Goal: Transaction & Acquisition: Obtain resource

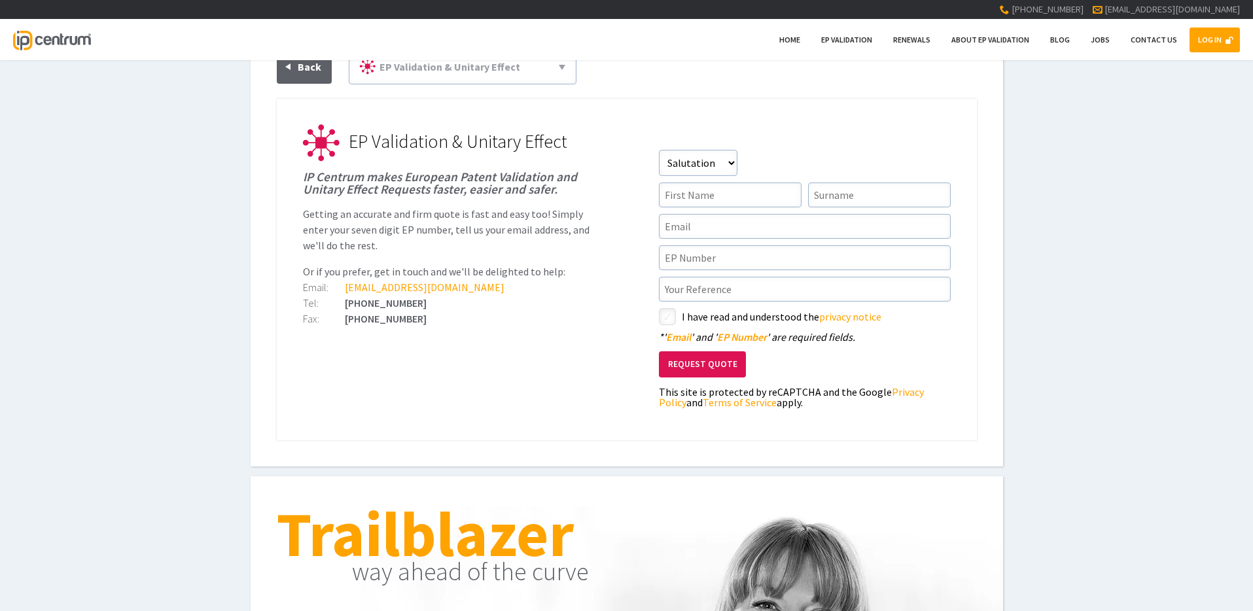
scroll to position [67, 0]
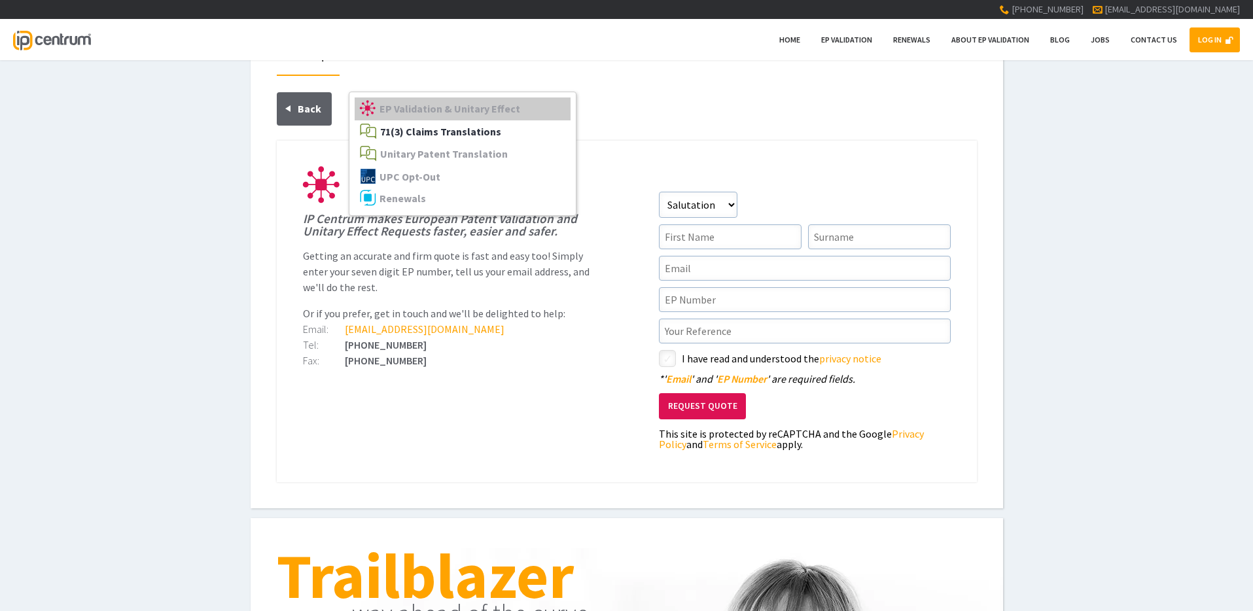
click at [517, 123] on link "71(3) Claims Translations" at bounding box center [463, 131] width 216 height 23
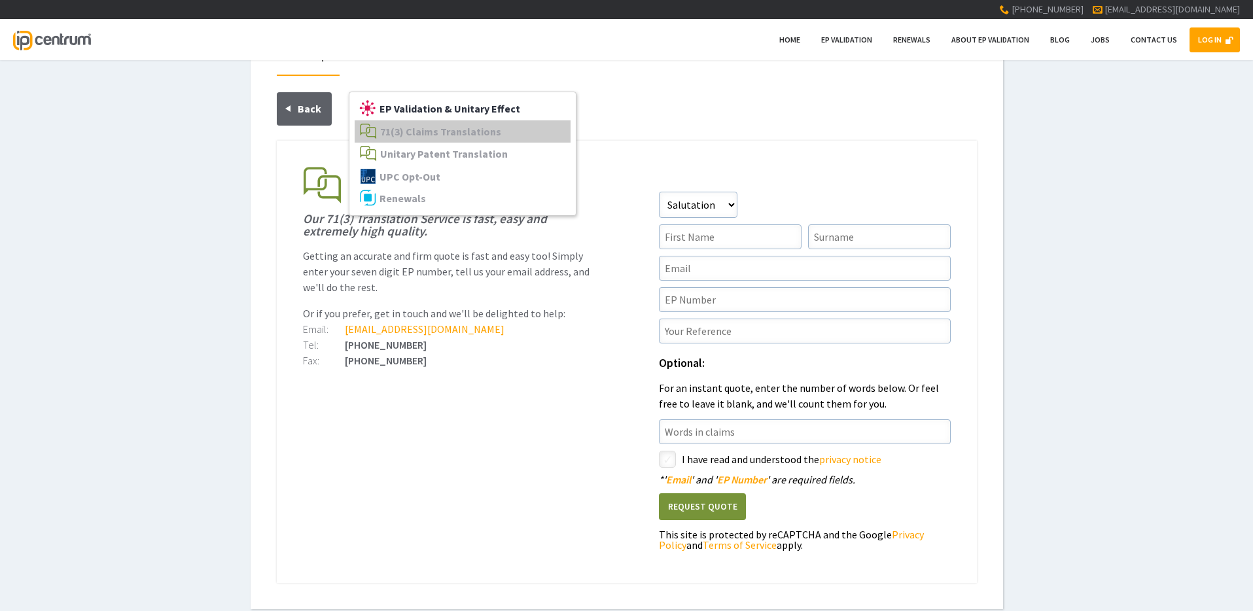
click at [478, 106] on span "EP Validation & Unitary Effect" at bounding box center [449, 108] width 141 height 13
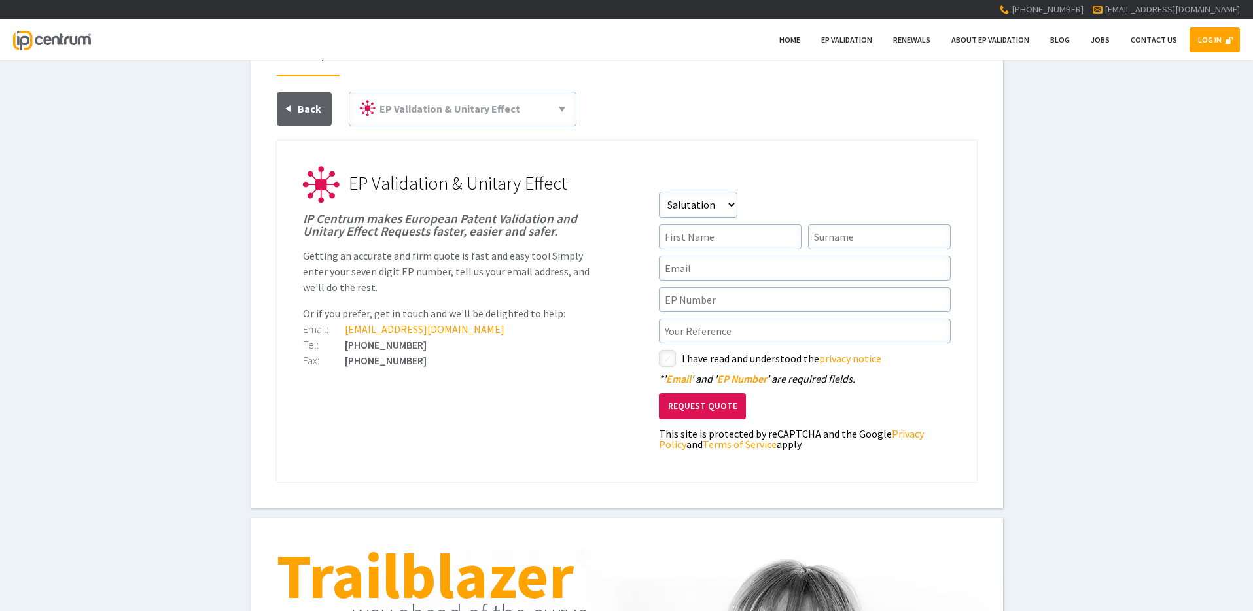
click at [609, 232] on ul "EP Validation & Unitary Effect IP Centrum makes European Patent Validation and …" at bounding box center [627, 311] width 700 height 341
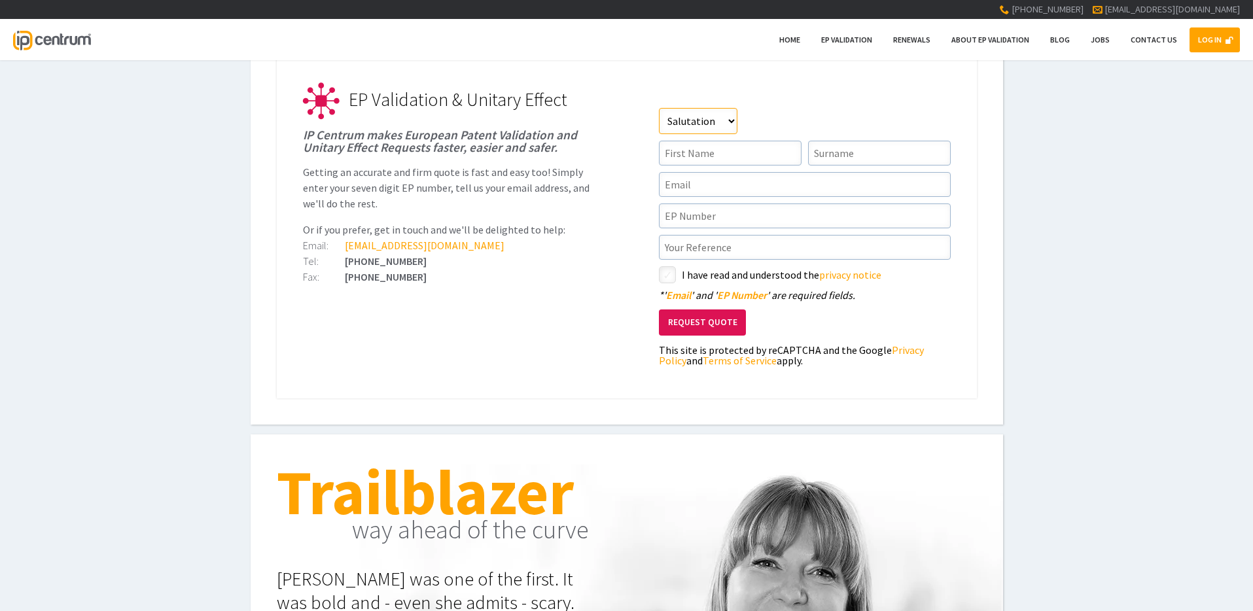
click at [704, 124] on select"] "Salutation Mr Mrs Miss Ms Dr [PERSON_NAME]" at bounding box center [698, 121] width 78 height 26
click at [659, 108] on select"] "Salutation Mr Mrs Miss Ms Dr [PERSON_NAME]" at bounding box center [698, 121] width 78 height 26
click at [707, 154] on input"] "text" at bounding box center [730, 153] width 143 height 25
click at [701, 126] on select"] "Salutation Mr Mrs Miss Ms Dr [PERSON_NAME]" at bounding box center [698, 121] width 78 height 26
select select"] "Mr"
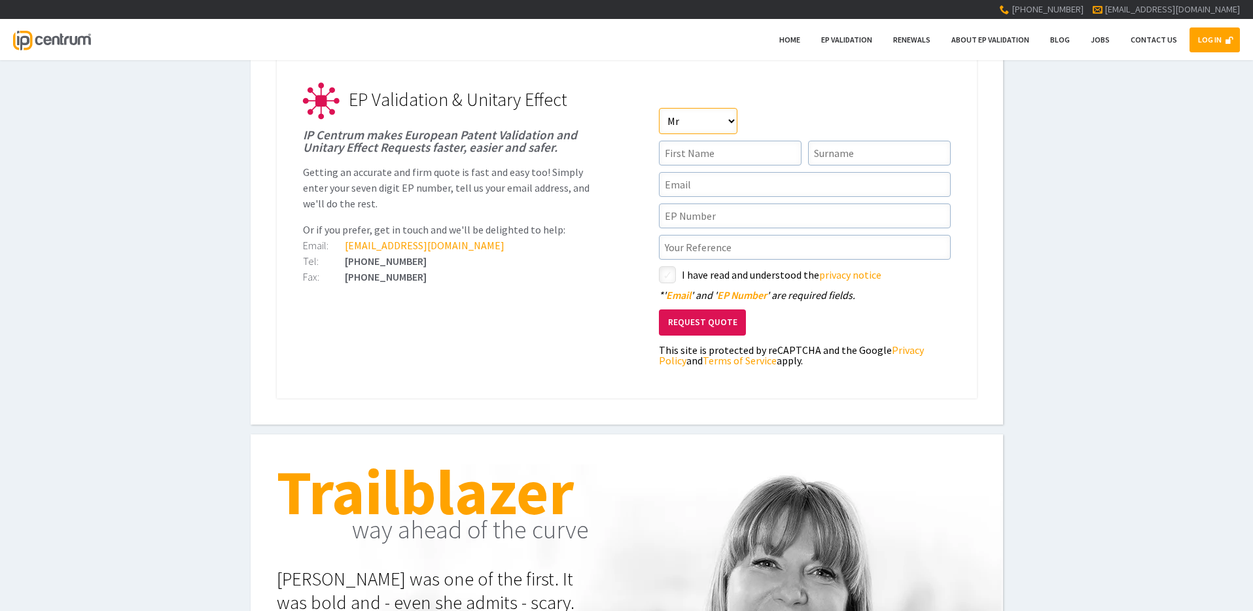
click at [659, 108] on select"] "Salutation Mr Mrs Miss Ms Dr [PERSON_NAME]" at bounding box center [698, 121] width 78 height 26
click at [697, 122] on select"] "Salutation Mr Mrs Miss Ms Dr [PERSON_NAME]" at bounding box center [698, 121] width 78 height 26
select select"]
click at [659, 108] on select"] "Salutation Mr Mrs Miss Ms Dr [PERSON_NAME]" at bounding box center [698, 121] width 78 height 26
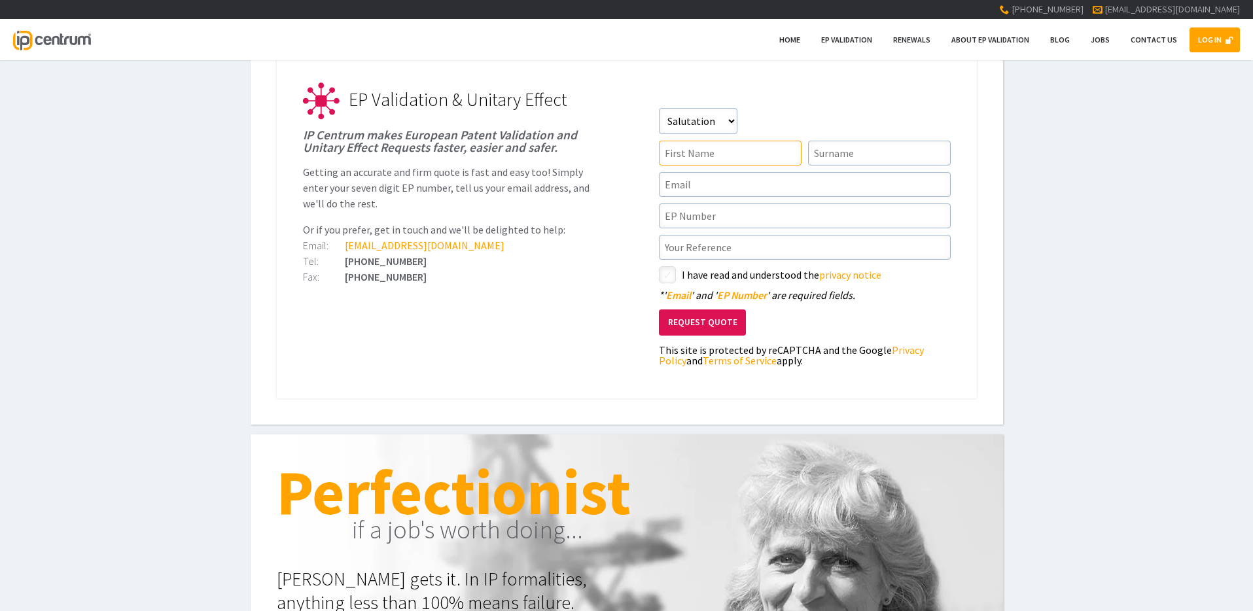
click at [703, 152] on input"] "text" at bounding box center [730, 153] width 143 height 25
type input"] "[PERSON_NAME]"
type input"] "Shariff"
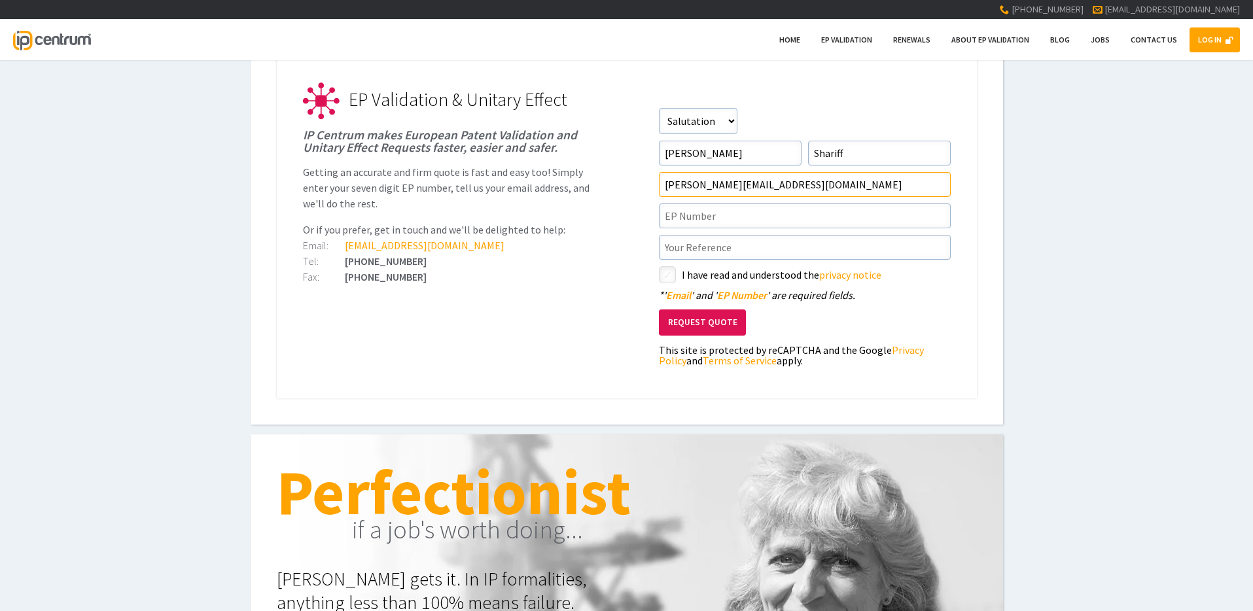
click at [795, 184] on input"] "[PERSON_NAME][EMAIL_ADDRESS][DOMAIN_NAME]" at bounding box center [805, 184] width 292 height 25
type input"] "[PERSON_NAME][EMAIL_ADDRESS][DOMAIN_NAME]"
click at [708, 214] on input"] "text" at bounding box center [805, 215] width 292 height 25
paste input"] "Hello, We recently received a grant for our EU patent (EP4392150). We'd like to…"
type input"] "Hello, We recently received a grant for our EU patent (EP4392150). We'd like to…"
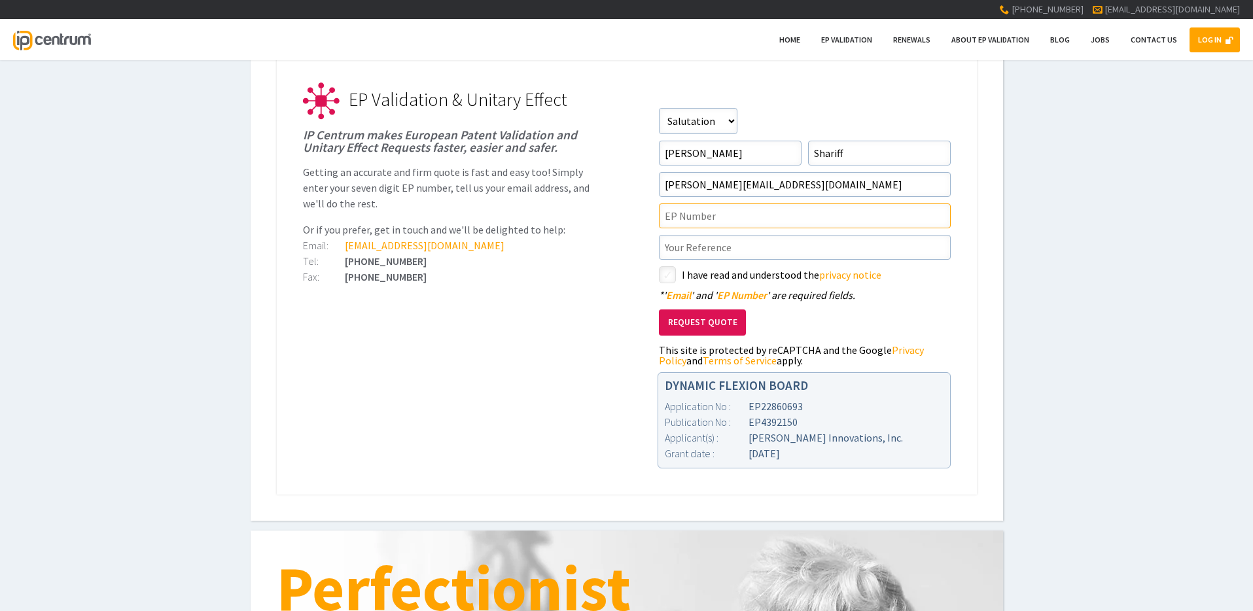
scroll to position [0, 0]
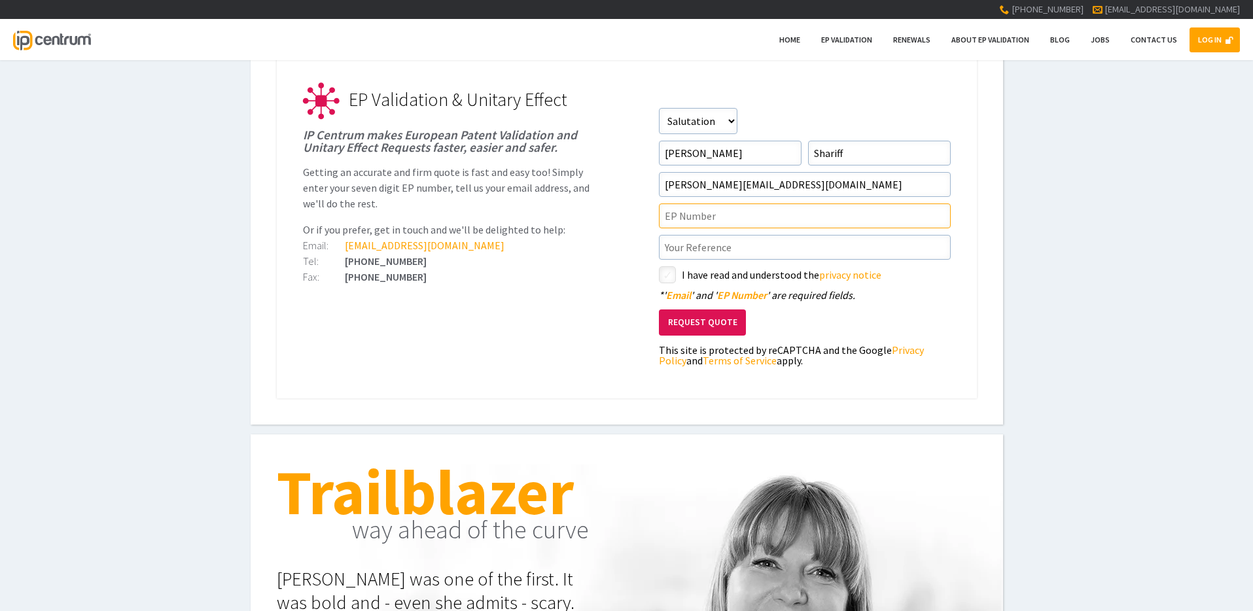
paste input"] "EP4392150"
type input"] "EP4392150"
click at [699, 247] on input"] "text" at bounding box center [805, 247] width 292 height 25
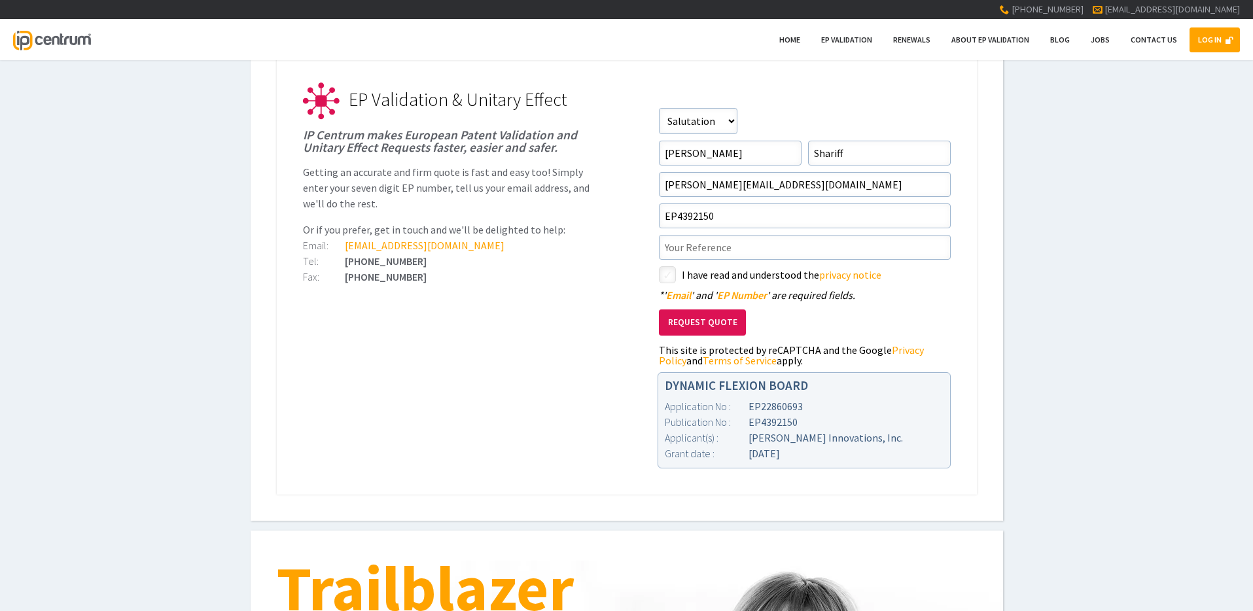
click at [582, 271] on div "[PHONE_NUMBER]" at bounding box center [449, 276] width 292 height 10
click at [670, 276] on input"] "checkbox" at bounding box center [669, 276] width 16 height 16
checkbox input"] "true"
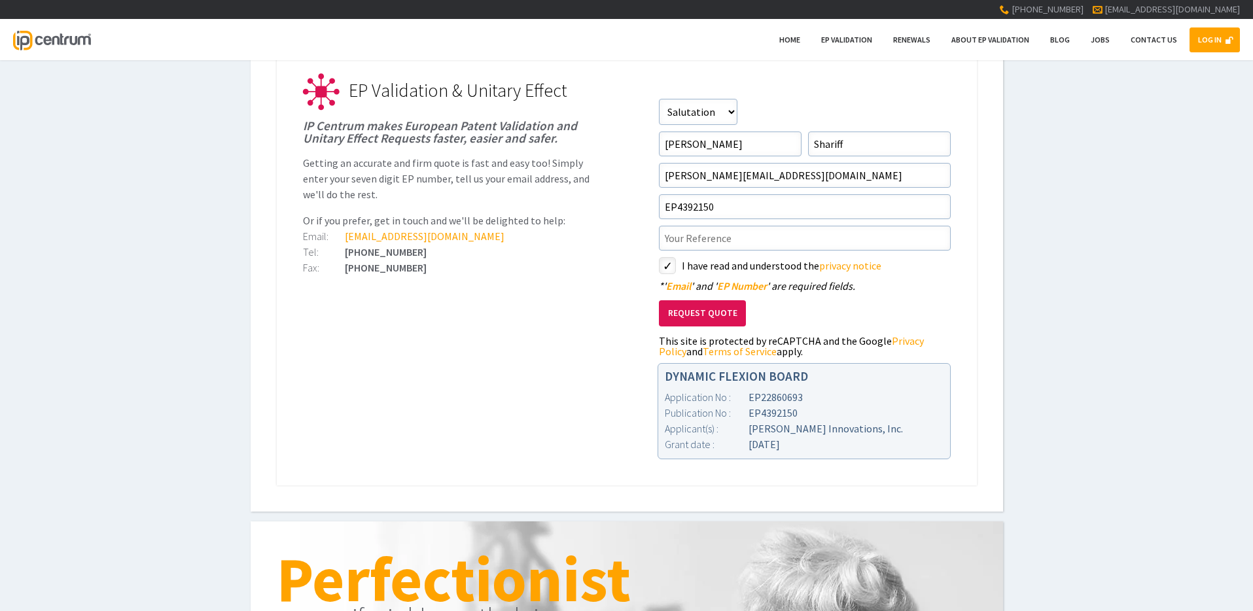
scroll to position [92, 0]
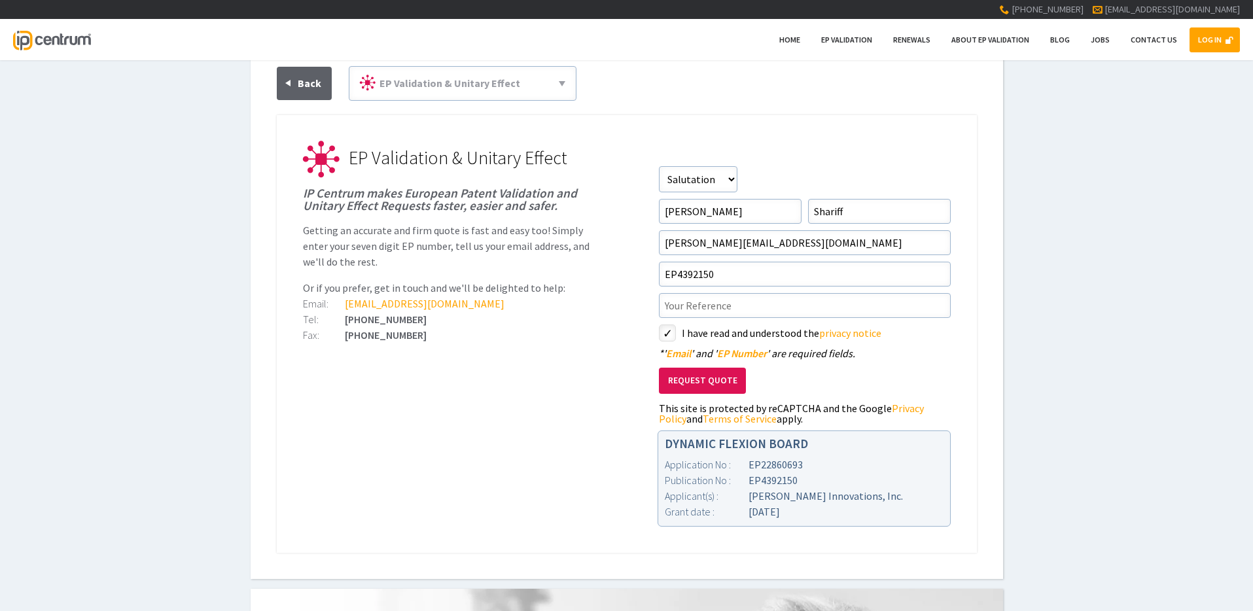
click at [711, 375] on button "Request Quote" at bounding box center [702, 381] width 87 height 27
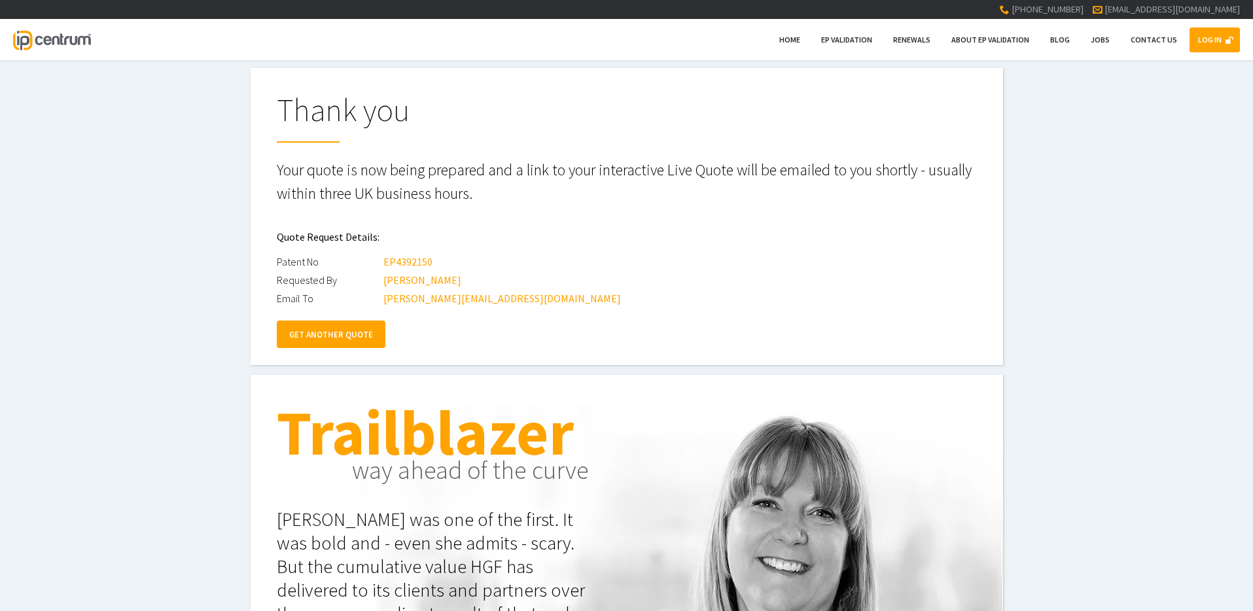
click at [295, 330] on link "GET ANOTHER QUOTE" at bounding box center [331, 334] width 109 height 27
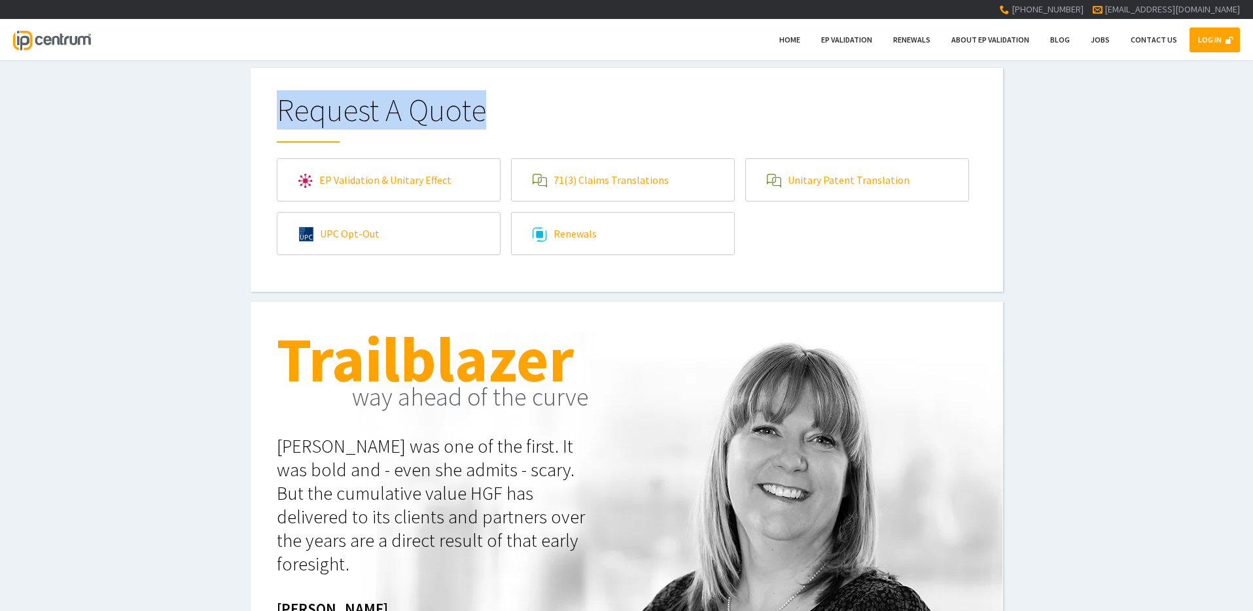
drag, startPoint x: 279, startPoint y: 114, endPoint x: 483, endPoint y: 105, distance: 204.9
click at [483, 105] on h1 "Request A Quote" at bounding box center [627, 118] width 700 height 48
